Goal: Contribute content: Add original content to the website for others to see

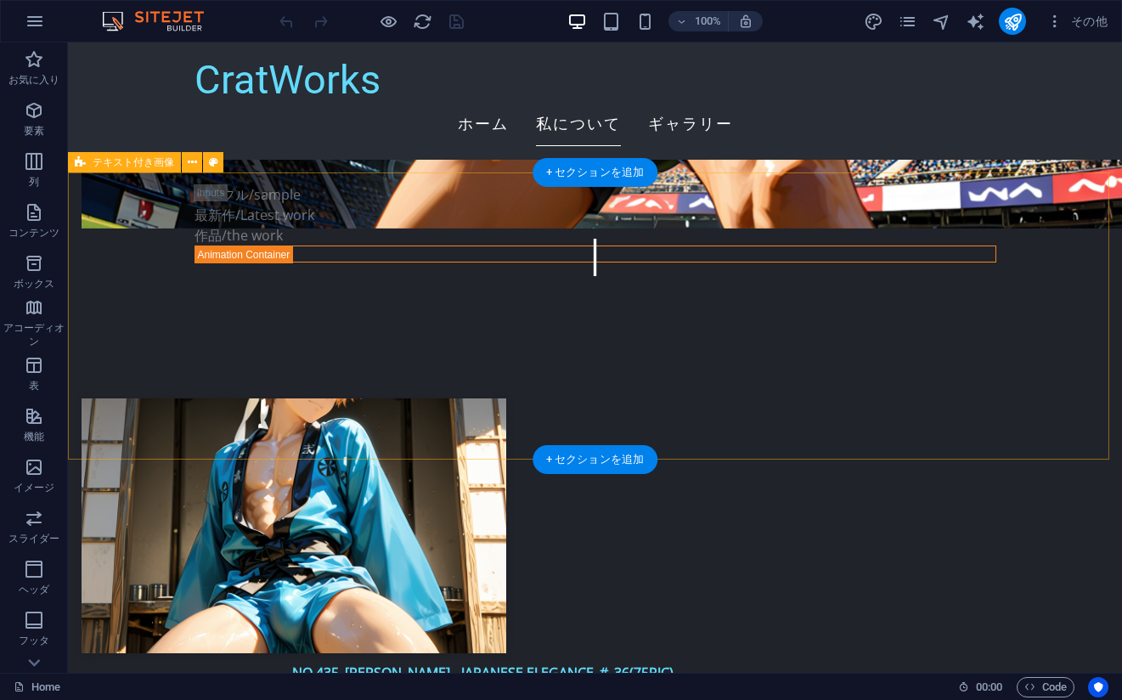
scroll to position [3484, 0]
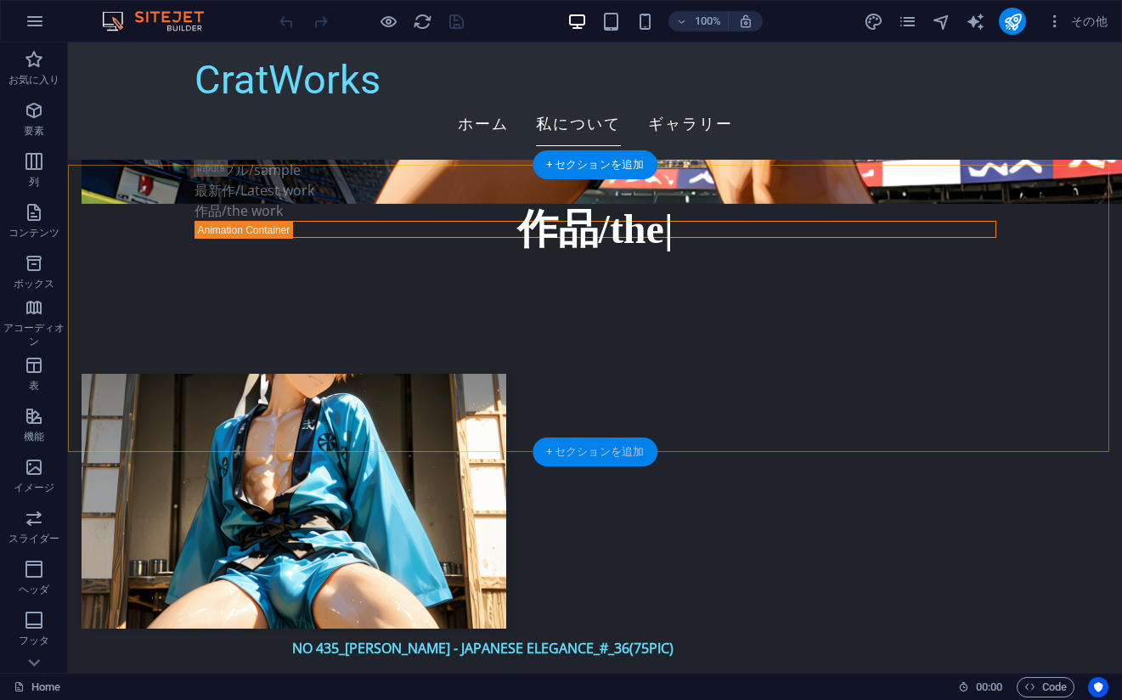
drag, startPoint x: 591, startPoint y: 455, endPoint x: 446, endPoint y: 370, distance: 167.2
click at [591, 455] on div "+ セクションを追加" at bounding box center [595, 452] width 125 height 29
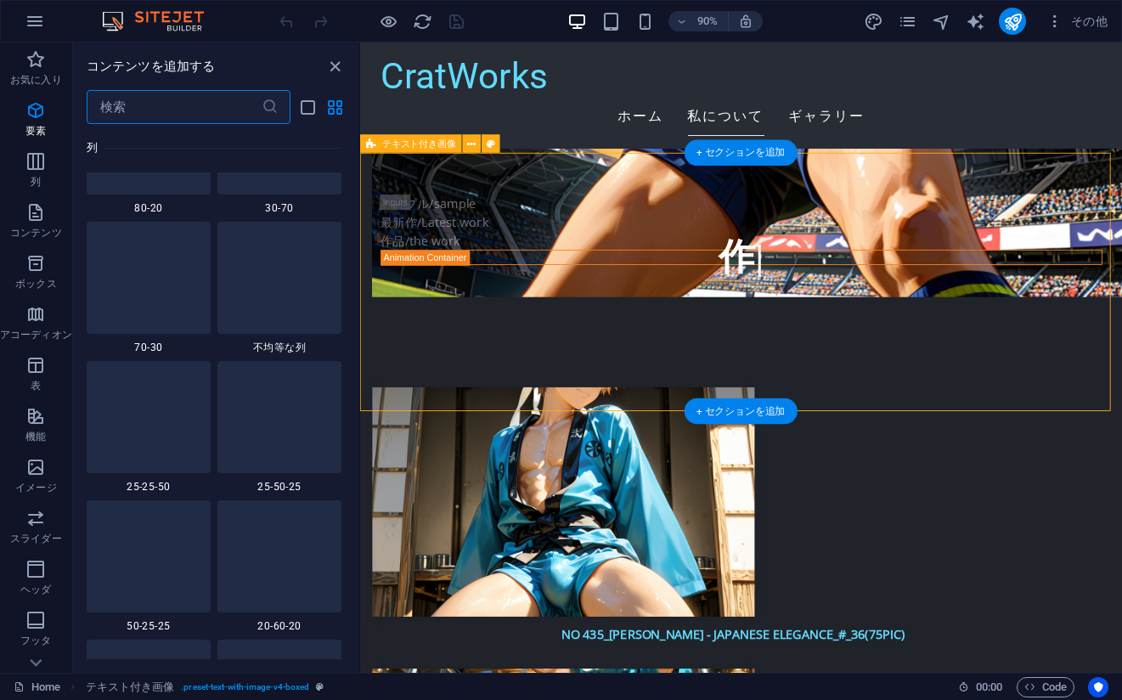
scroll to position [2973, 0]
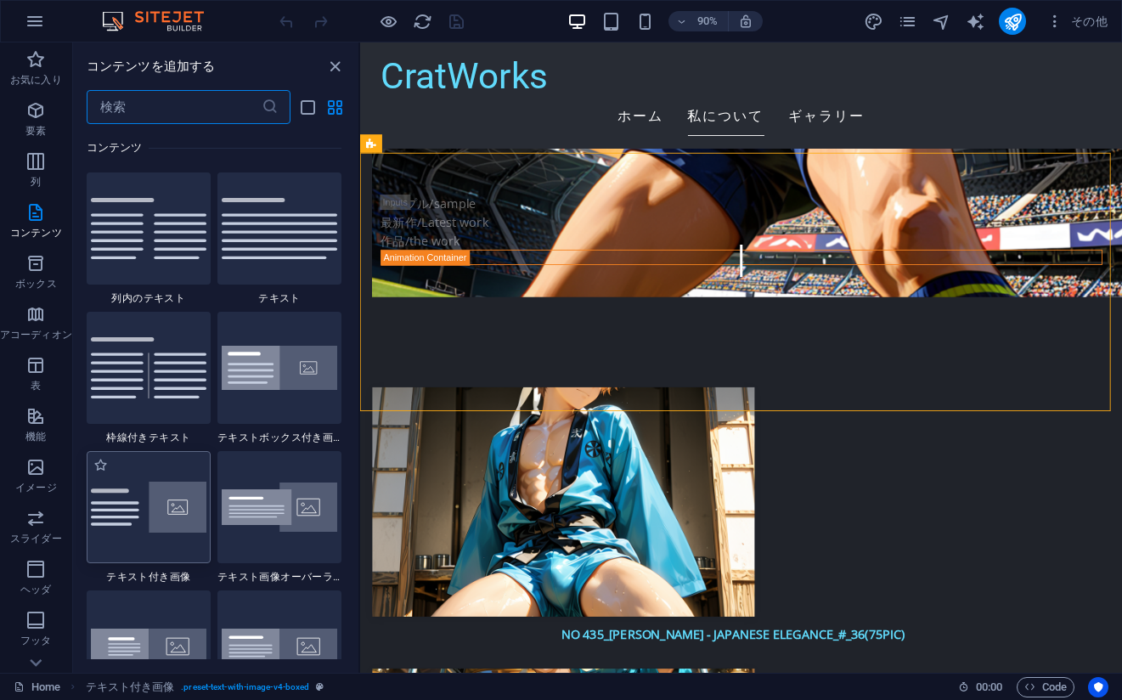
click at [154, 518] on img at bounding box center [149, 508] width 116 height 52
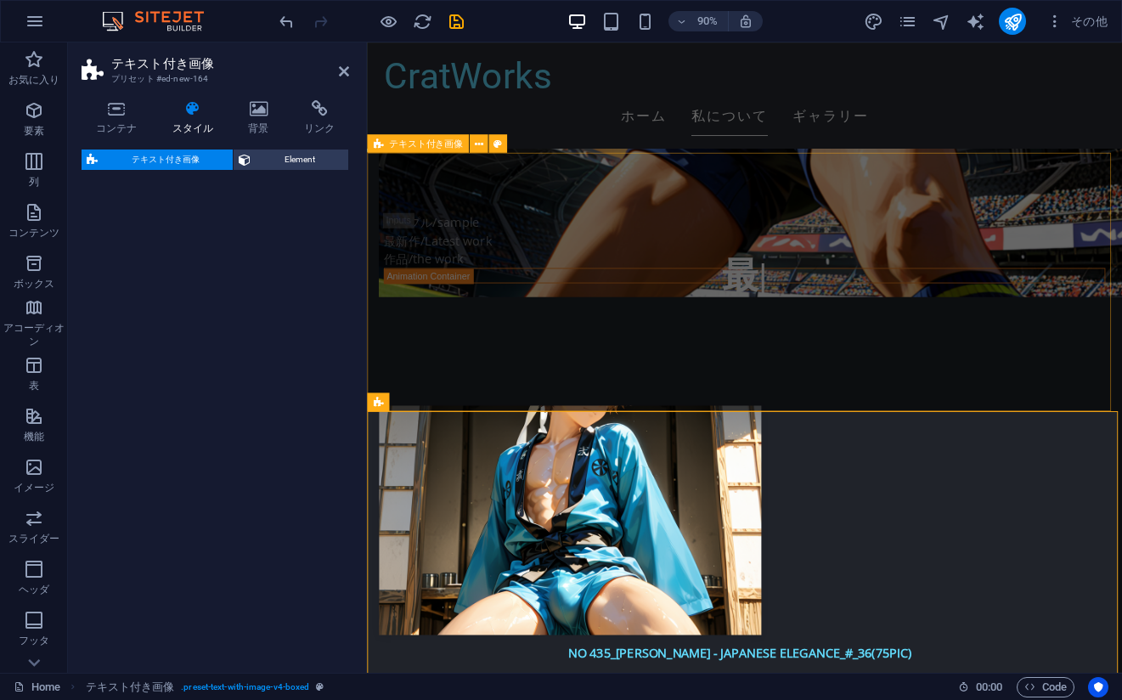
select select "rem"
select select "px"
select select "preset-text-with-image-v4-default"
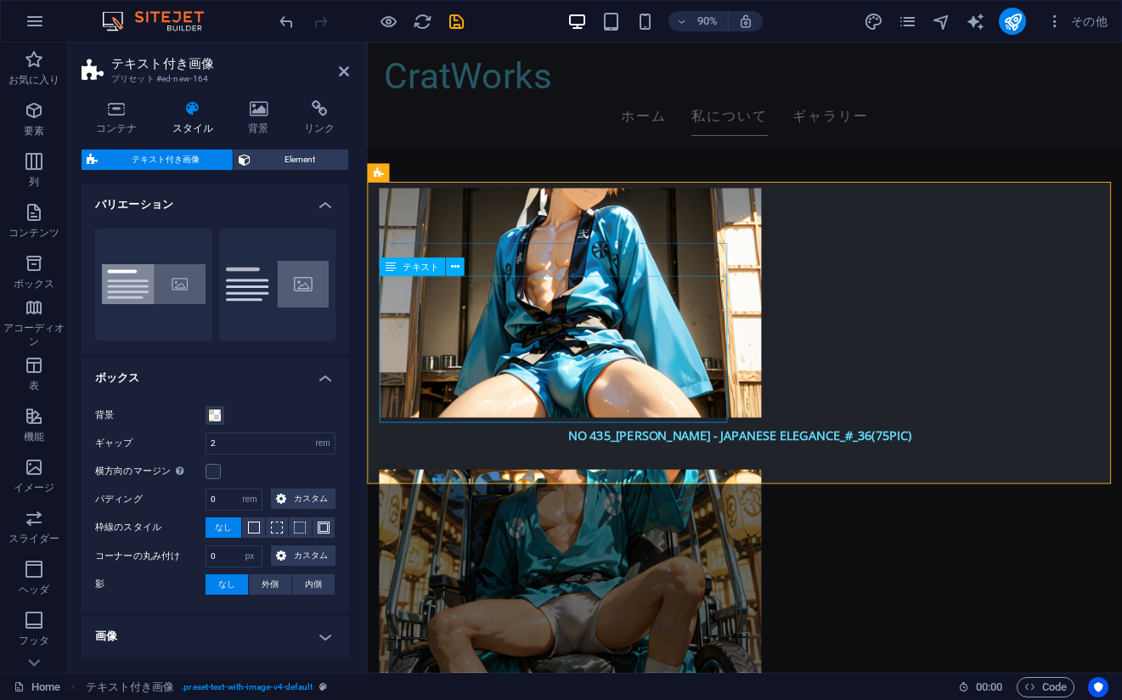
scroll to position [3739, 0]
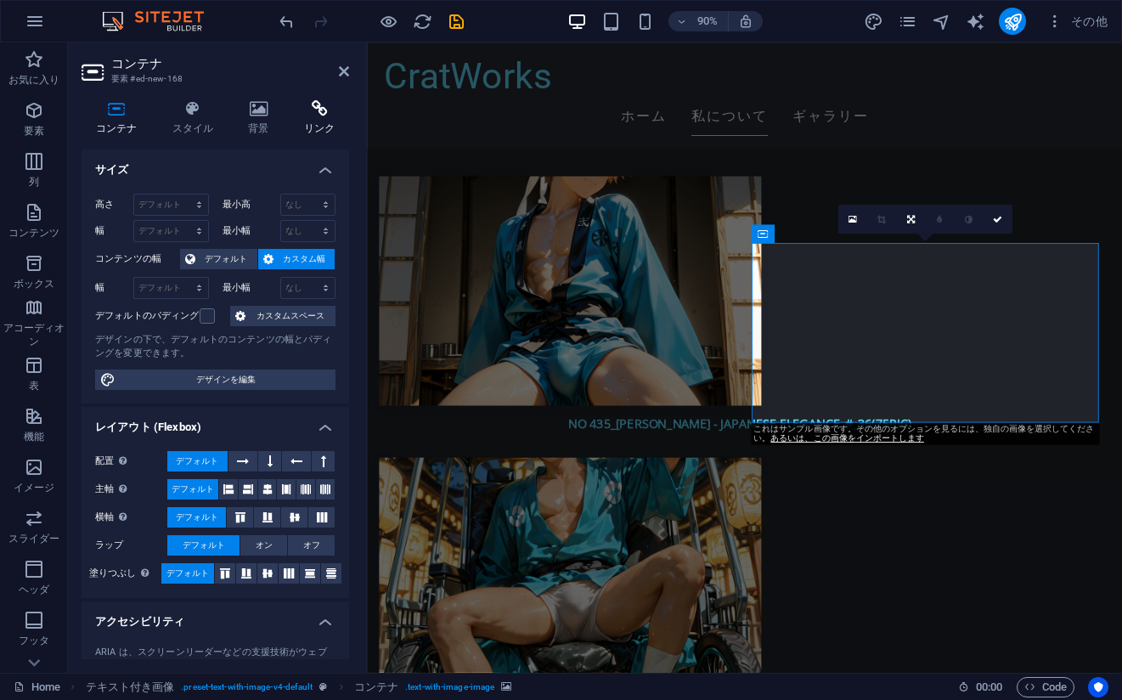
click at [316, 112] on icon at bounding box center [319, 108] width 59 height 17
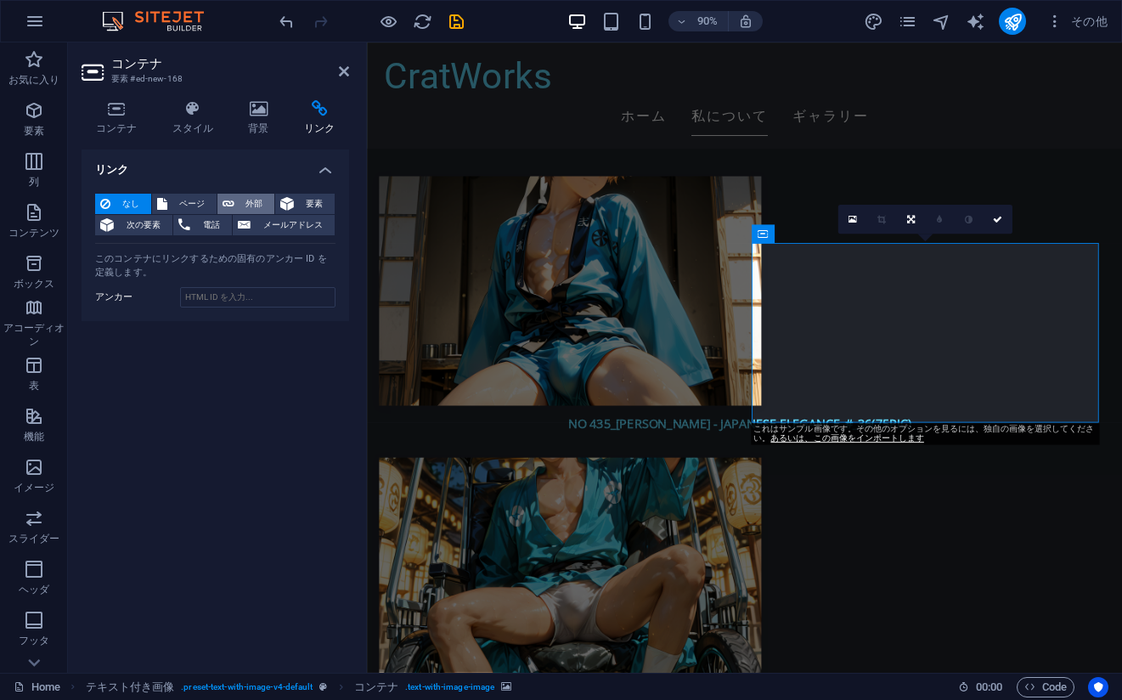
click at [245, 198] on span "外部" at bounding box center [255, 204] width 31 height 20
select select "blank"
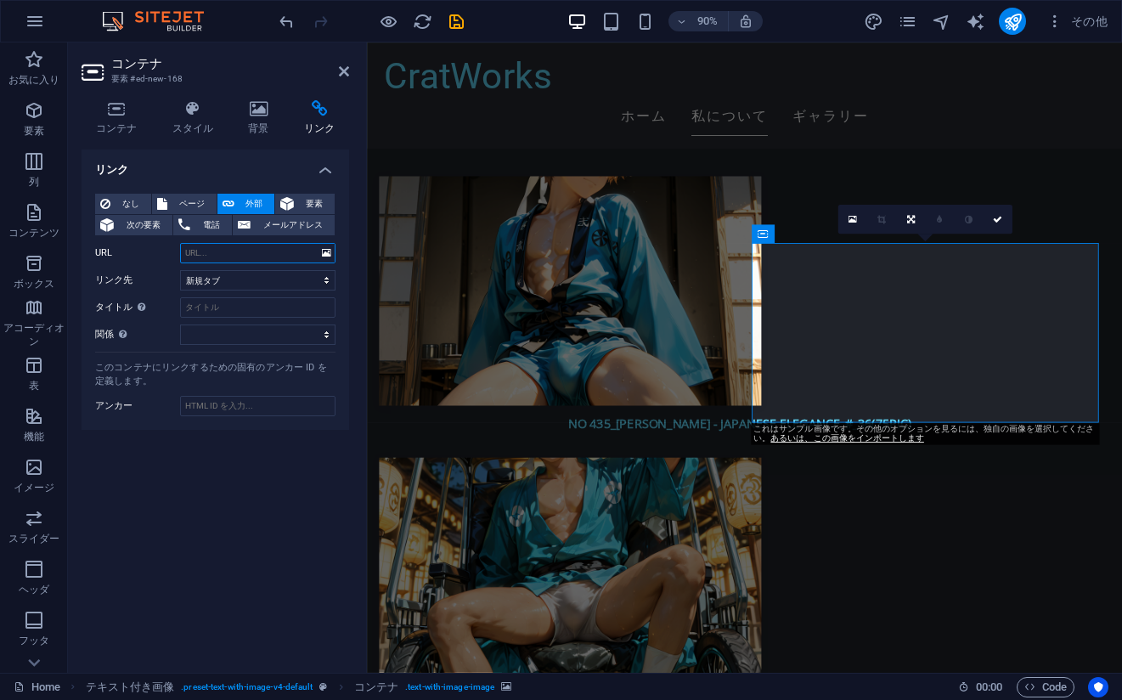
paste input "ooqnsh83oejju9vrdewmb2b0otojv2pw"
type input "ooqnsh83oejju9vrdewmb2b0otojv2pw"
click at [226, 314] on input "タイトル 追加リンクの説明。リンクテキストと同じにしないでください。タイトルは、要素の上にカーソルを動かしたときにヒントのテキストとしてよく表示されます。よく…" at bounding box center [257, 307] width 155 height 20
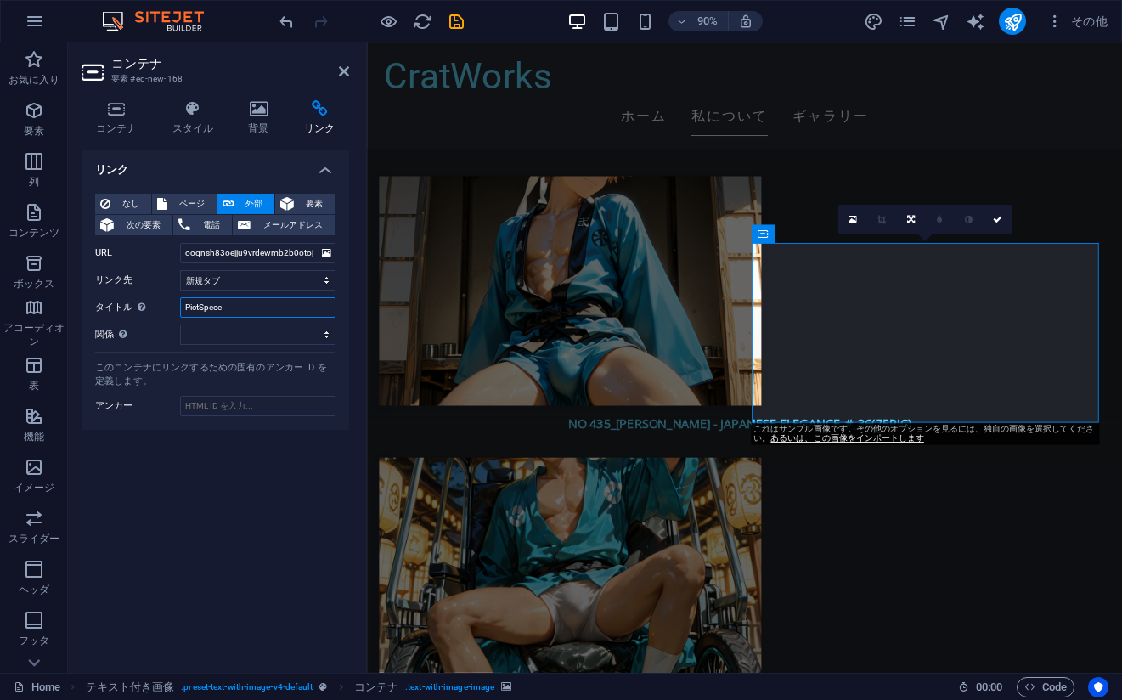
type input "PictSpece"
click at [234, 494] on div "リンク なし ページ 外部 要素 次の要素 電話 メールアドレス ページ Home Subpage Legal Notice Privacy 作品一覧/Lis…" at bounding box center [216, 405] width 268 height 510
click at [298, 638] on div "リンク なし ページ 外部 要素 次の要素 電話 メールアドレス ページ Home Subpage Legal Notice Privacy 作品一覧/Lis…" at bounding box center [216, 405] width 268 height 510
click at [240, 105] on icon at bounding box center [259, 108] width 49 height 17
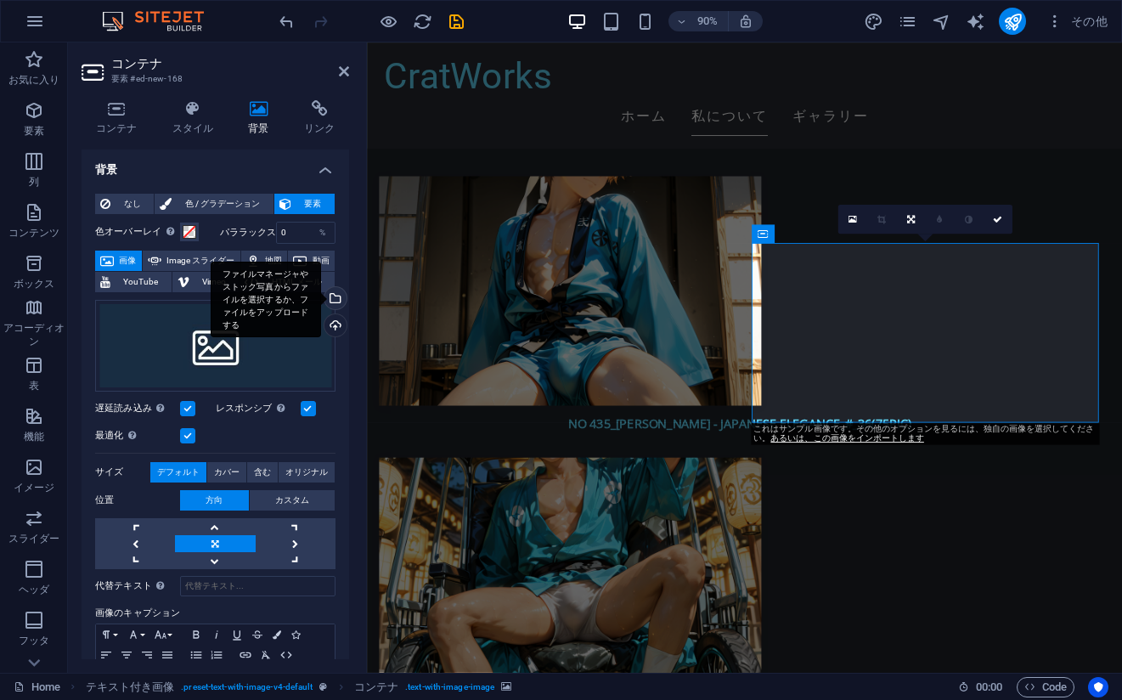
click at [334, 313] on div "ファイルマネージャやストック写真からファイルを選択するか、ファイルをアップロードする" at bounding box center [333, 299] width 25 height 25
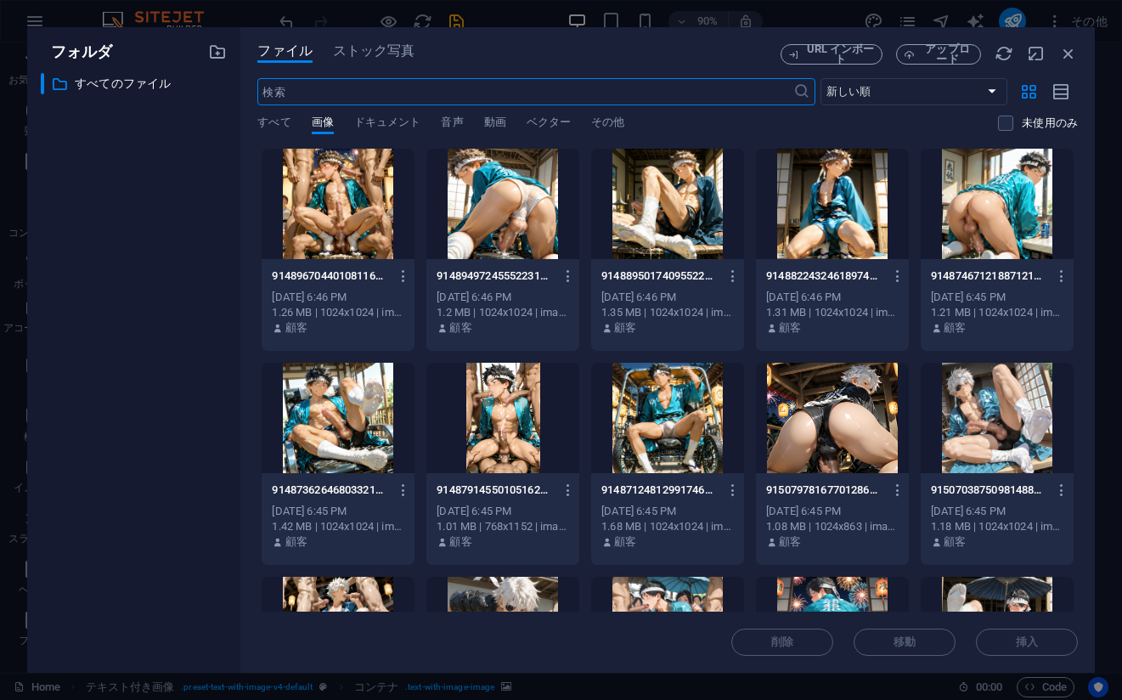
scroll to position [4167, 0]
click at [904, 62] on span "アップロード" at bounding box center [939, 54] width 70 height 20
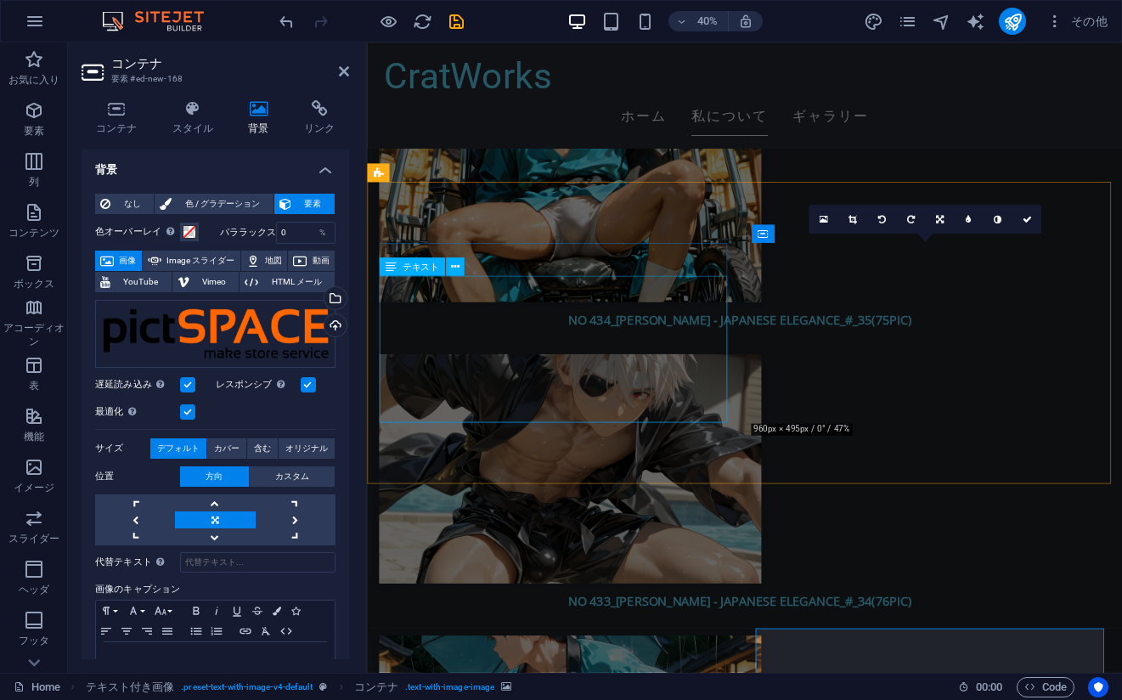
scroll to position [3739, 0]
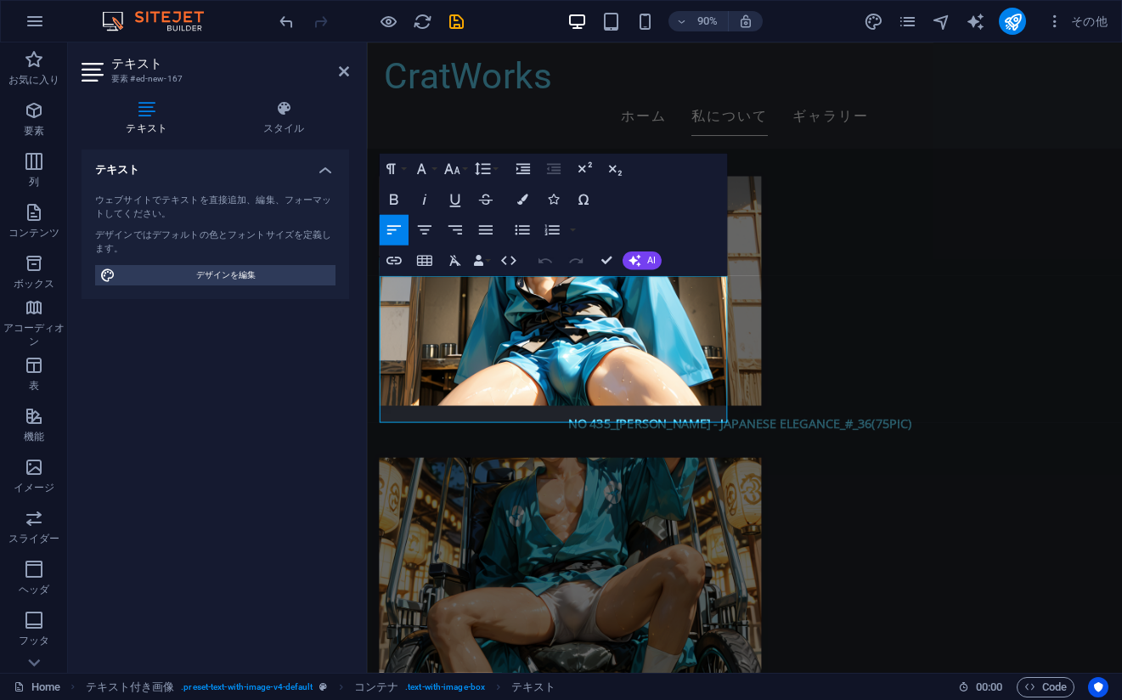
drag, startPoint x: 506, startPoint y: 454, endPoint x: 690, endPoint y: 307, distance: 235.8
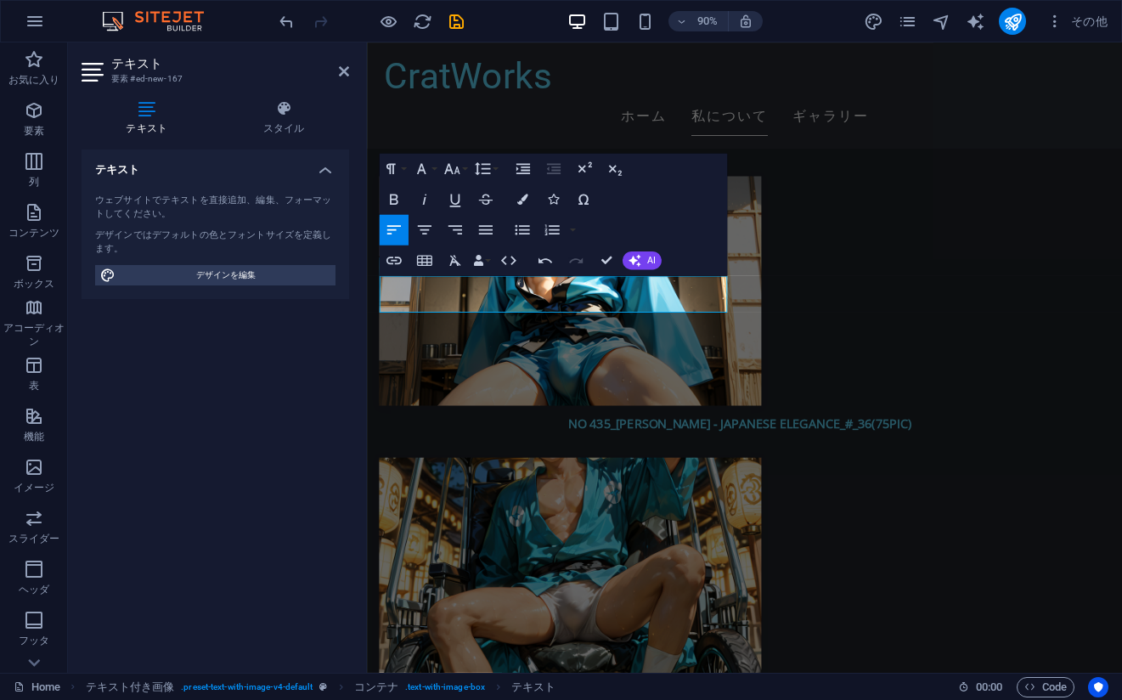
drag, startPoint x: 607, startPoint y: 332, endPoint x: 733, endPoint y: 333, distance: 126.6
copy div "[PERSON_NAME]過去作共にUP中です。 noteと同様のDL方式になります。"
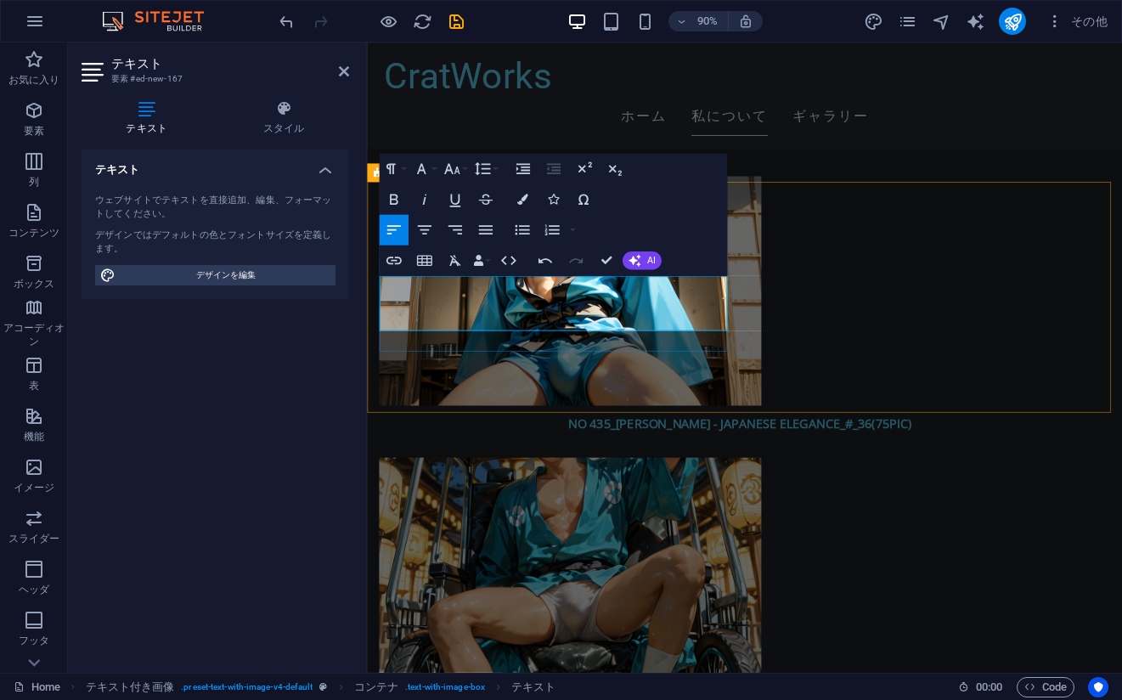
scroll to position [727, 3]
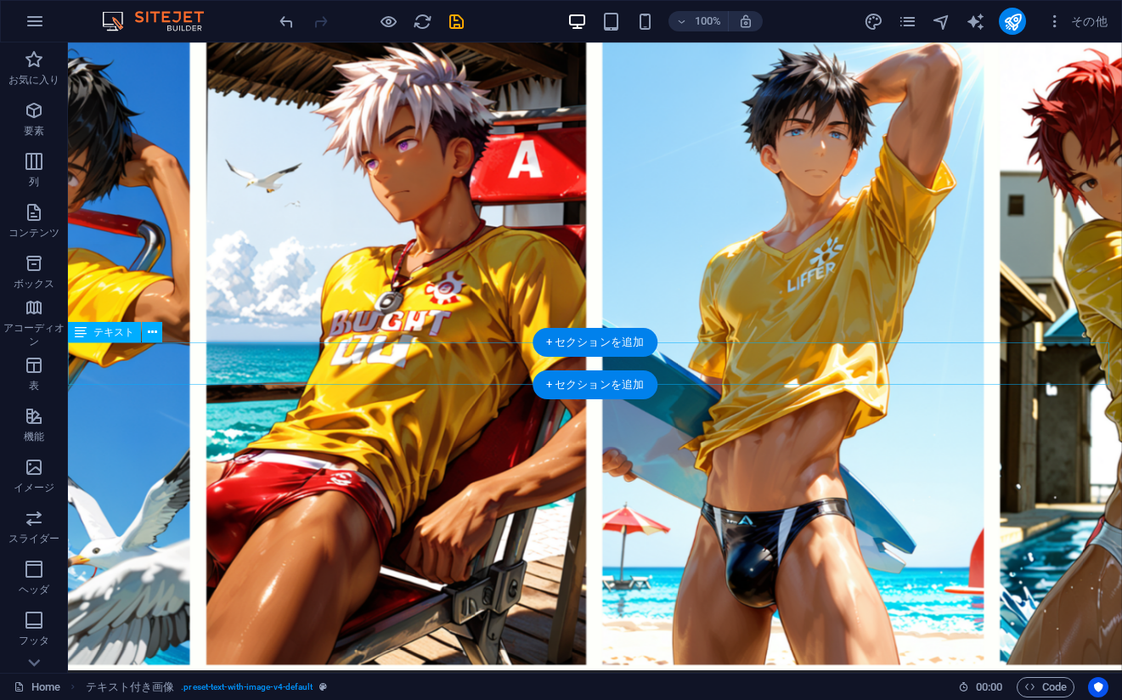
scroll to position [0, 0]
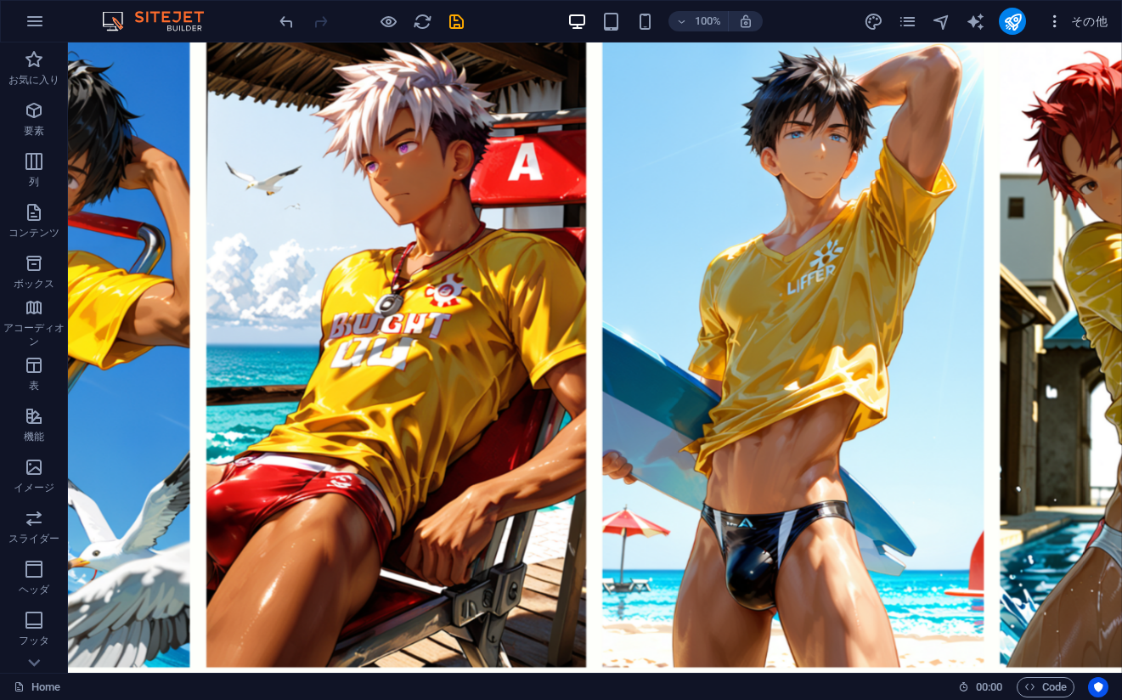
click at [1083, 23] on span "その他" at bounding box center [1077, 21] width 61 height 17
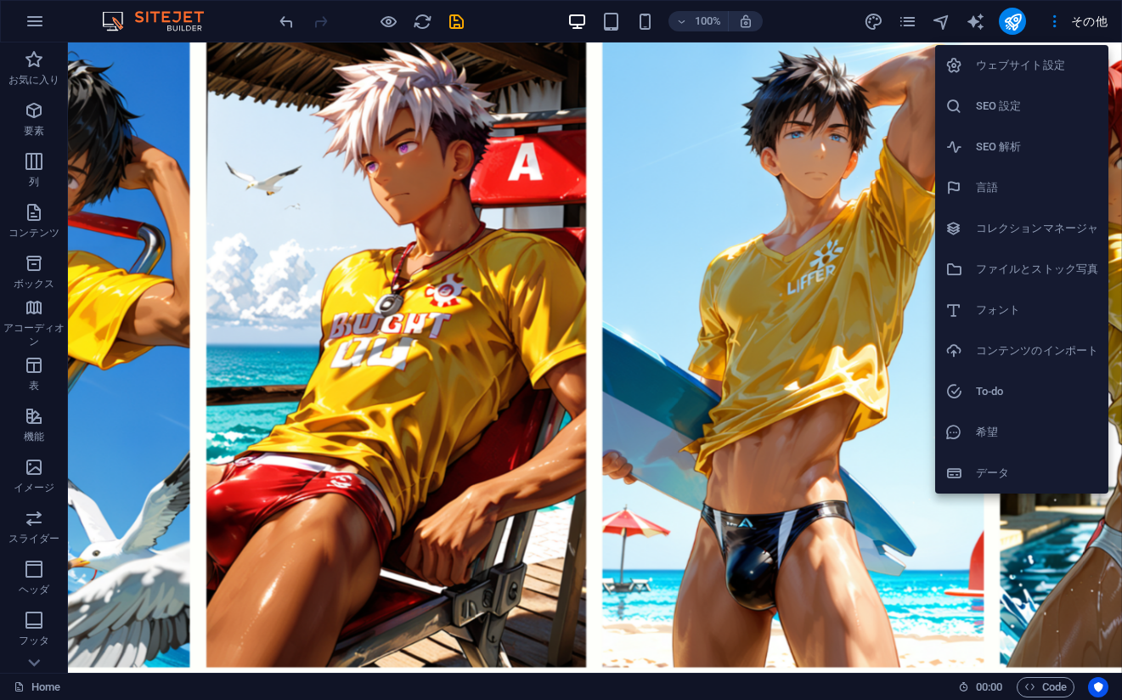
click at [1006, 224] on h6 "コレクションマネージャ" at bounding box center [1037, 228] width 122 height 20
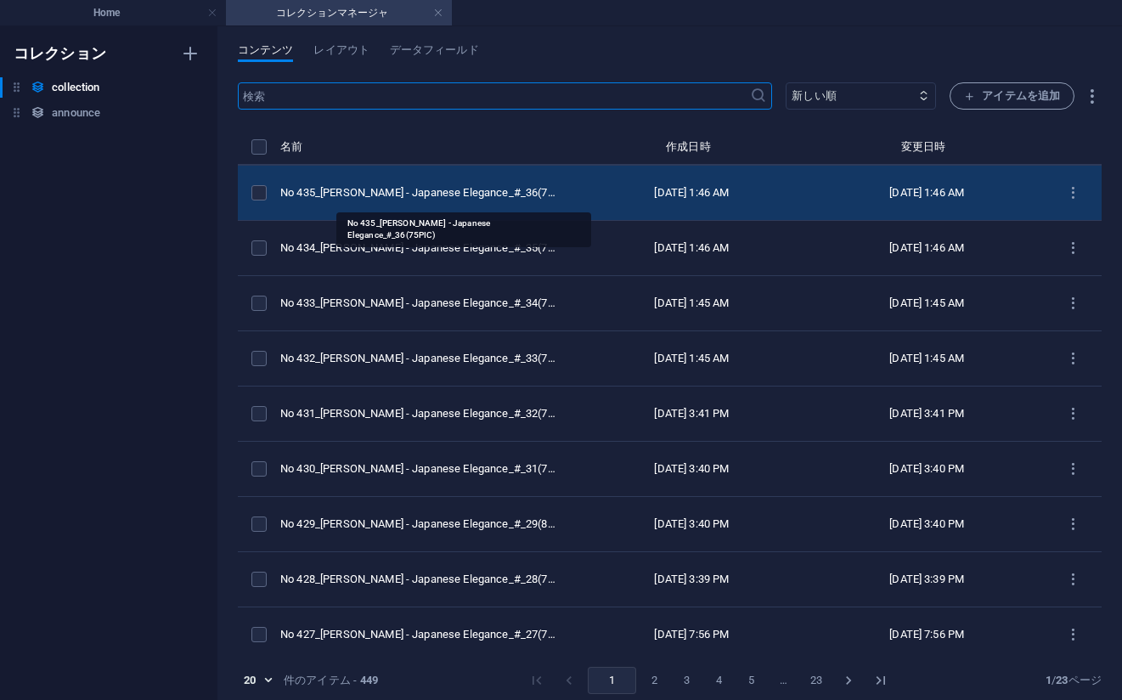
click at [512, 192] on div "No 435_[PERSON_NAME] - Japanese Elegance_#_36(75PIC)" at bounding box center [420, 192] width 280 height 15
select select "[PERSON_NAME] - Japanese Elegance"
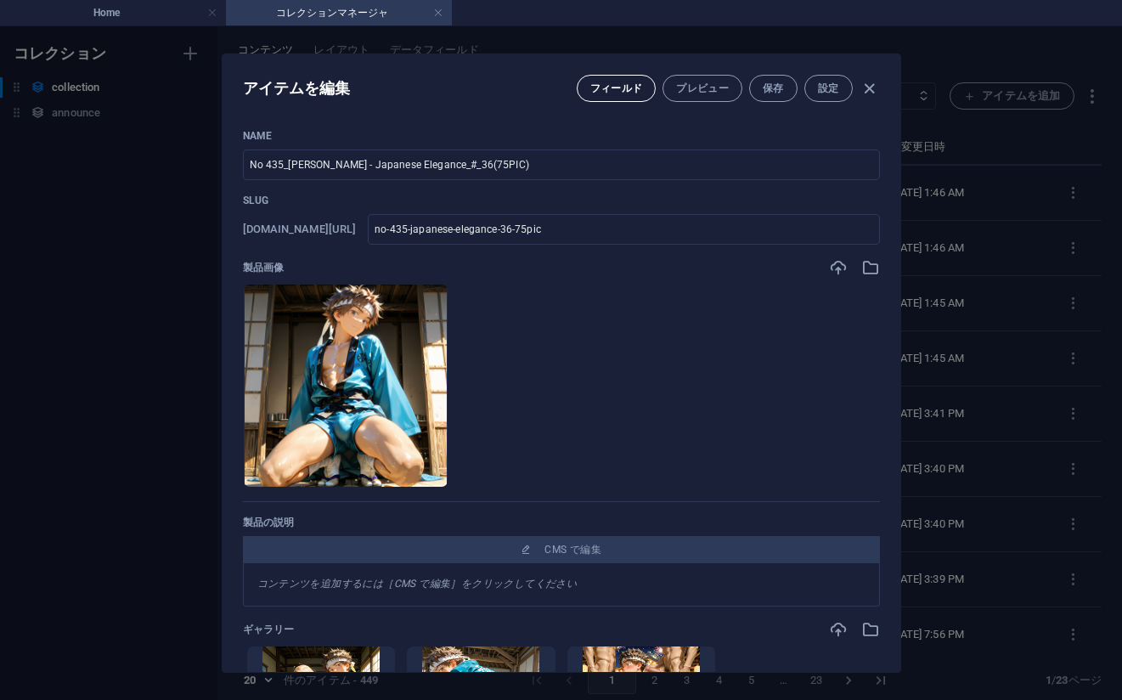
click at [621, 91] on span "フィールド" at bounding box center [617, 89] width 53 height 14
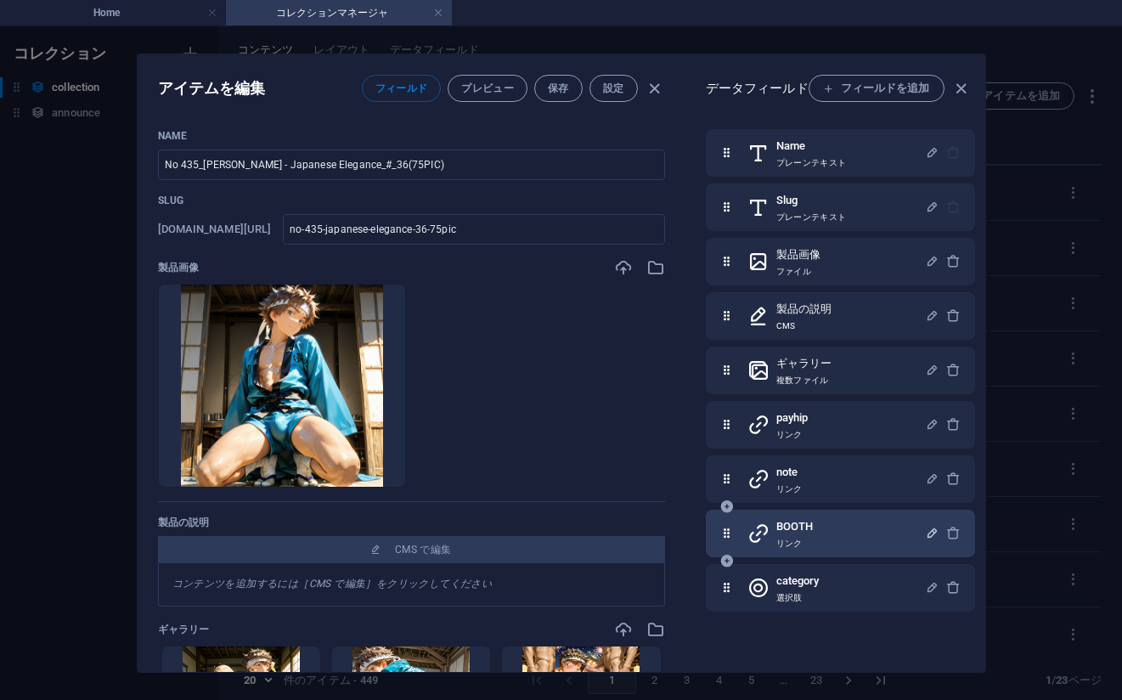
click at [930, 528] on icon "button" at bounding box center [932, 533] width 14 height 14
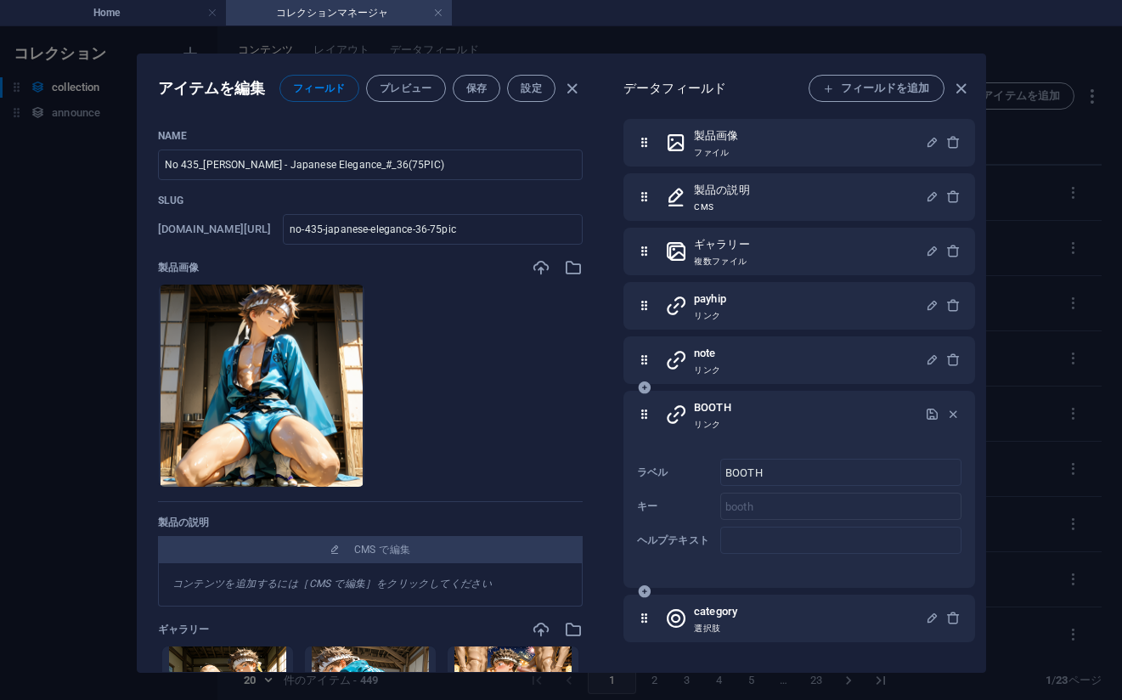
scroll to position [8, 0]
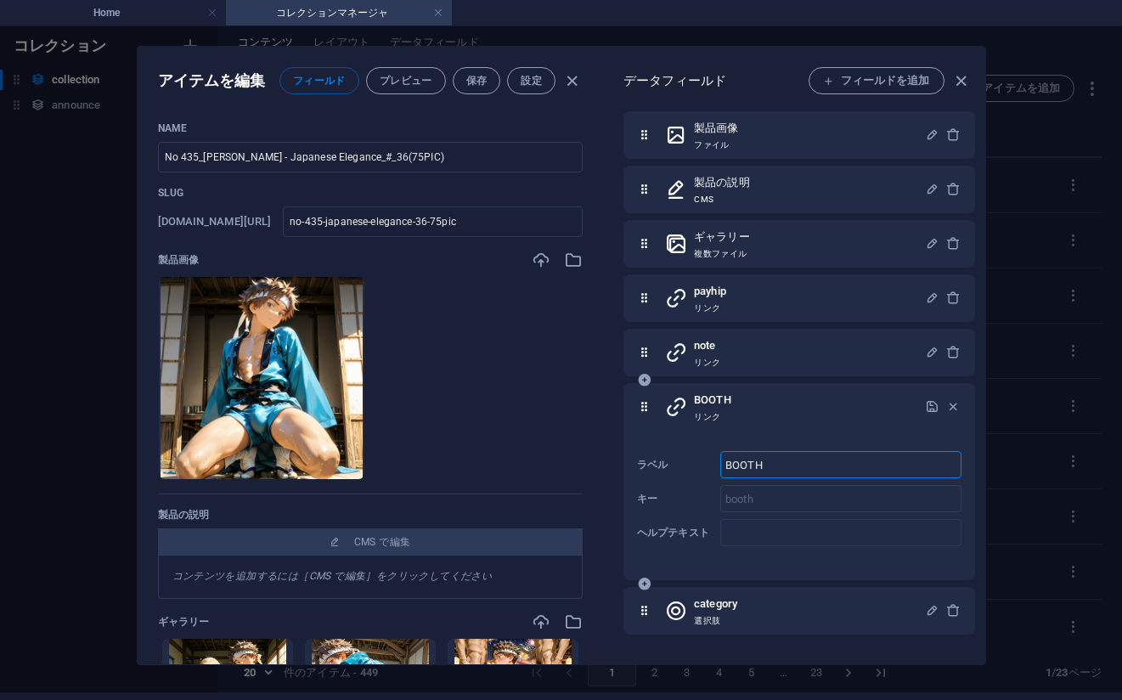
drag, startPoint x: 791, startPoint y: 464, endPoint x: 658, endPoint y: 446, distance: 134.6
click at [658, 446] on div "ラベル BOOTH ​ キー booth ​ ヘルプテキスト ​" at bounding box center [799, 498] width 325 height 109
type input "PictSpece"
click at [925, 404] on icon "button" at bounding box center [932, 406] width 14 height 14
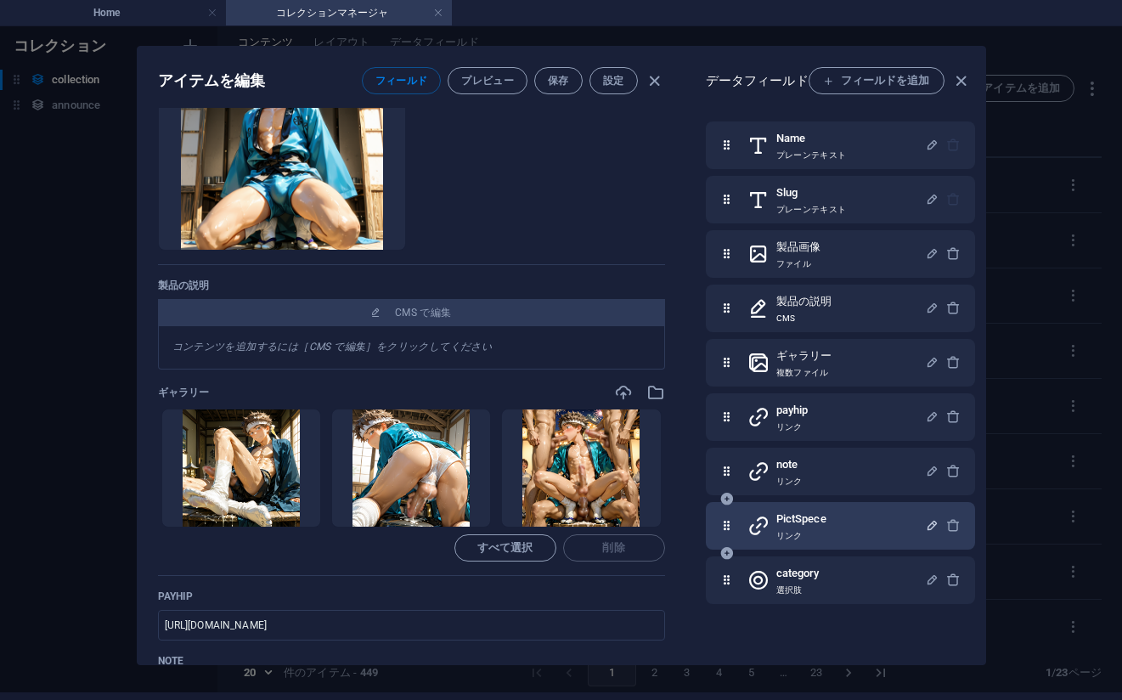
scroll to position [510, 0]
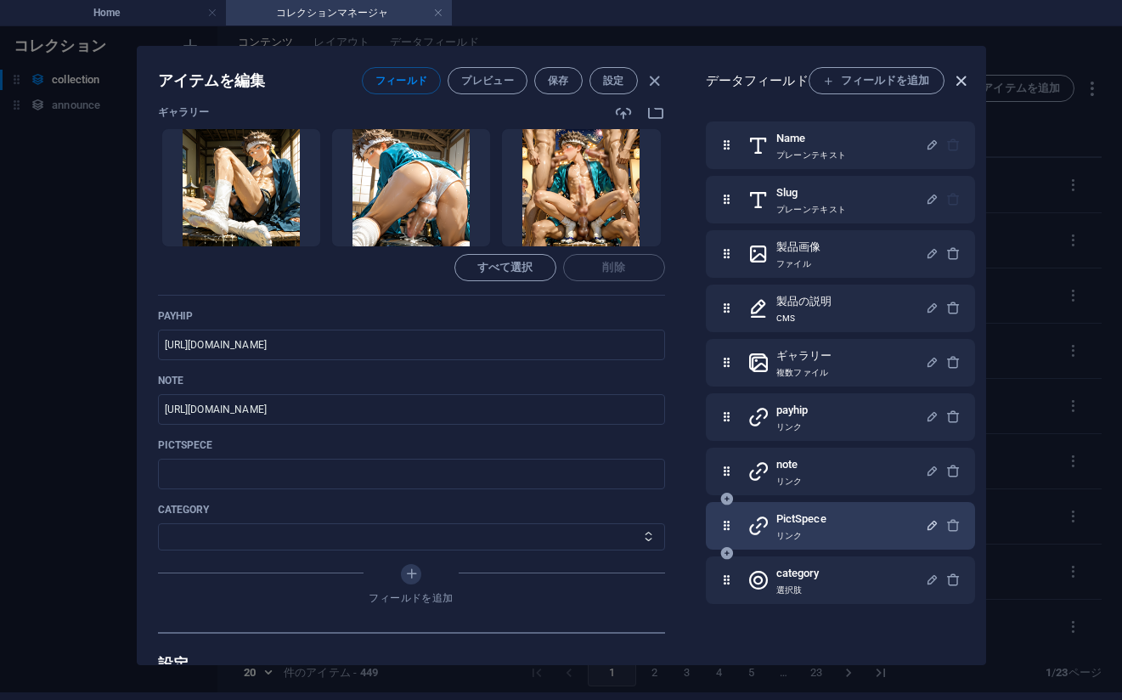
click at [964, 82] on icon "button" at bounding box center [962, 81] width 20 height 20
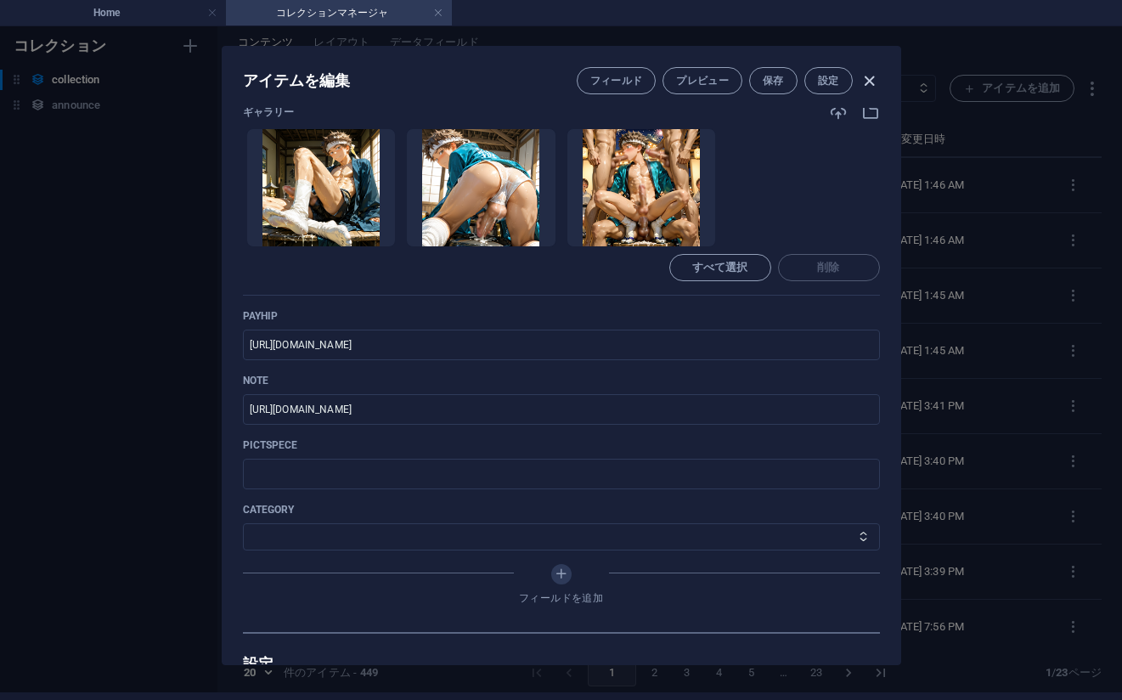
click at [865, 76] on icon "button" at bounding box center [870, 81] width 20 height 20
type input "no-435-japanese-elegance-36-75pic"
